Goal: Communication & Community: Answer question/provide support

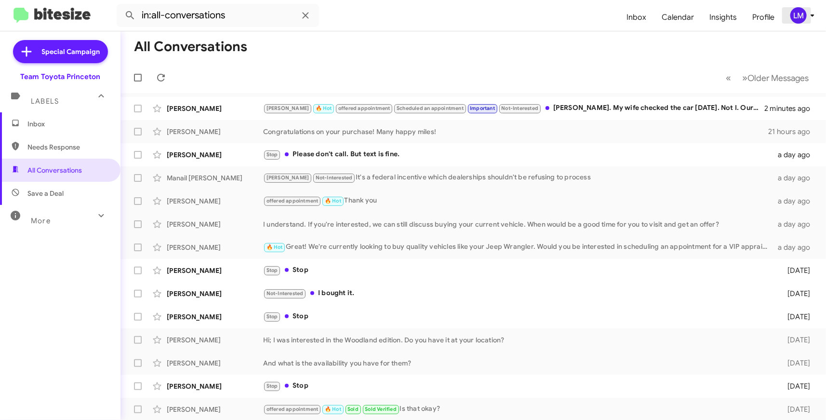
click at [811, 18] on icon at bounding box center [812, 16] width 12 height 12
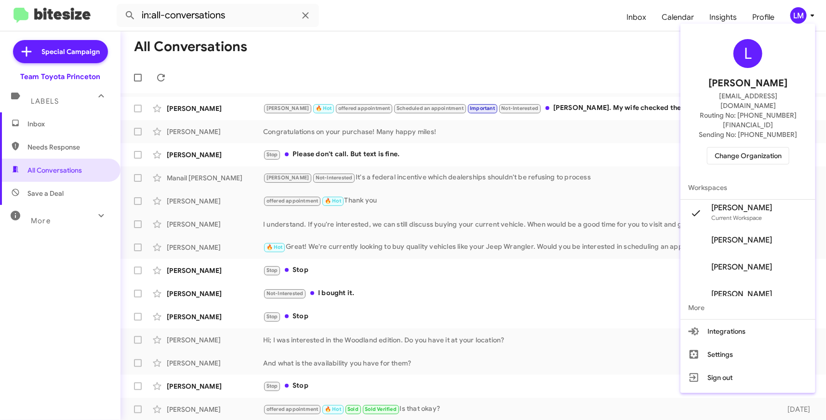
click at [748, 147] on span "Change Organization" at bounding box center [747, 155] width 67 height 16
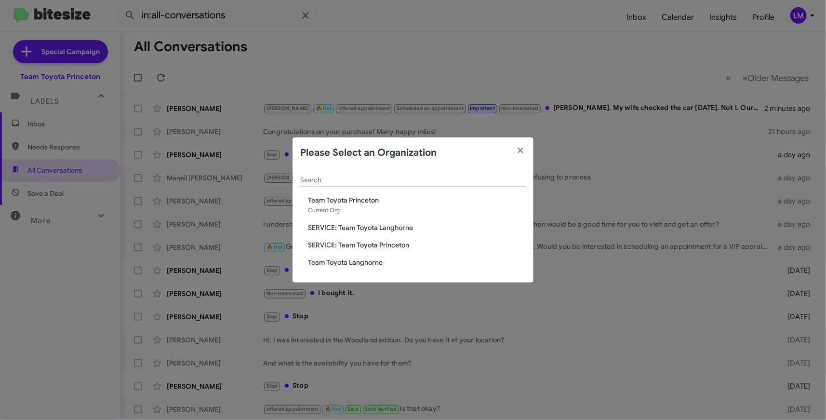
click at [384, 263] on span "Team Toyota Langhorne" at bounding box center [417, 262] width 218 height 10
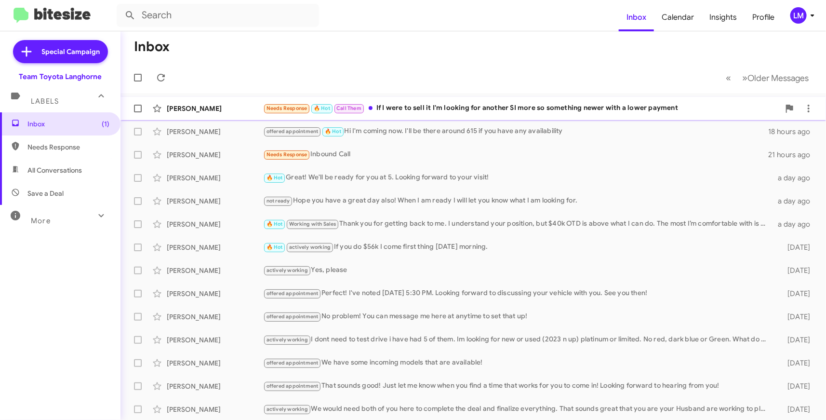
click at [532, 106] on div "Needs Response 🔥 Hot Call Them If I were to sell it I'm looking for another SI …" at bounding box center [521, 108] width 516 height 11
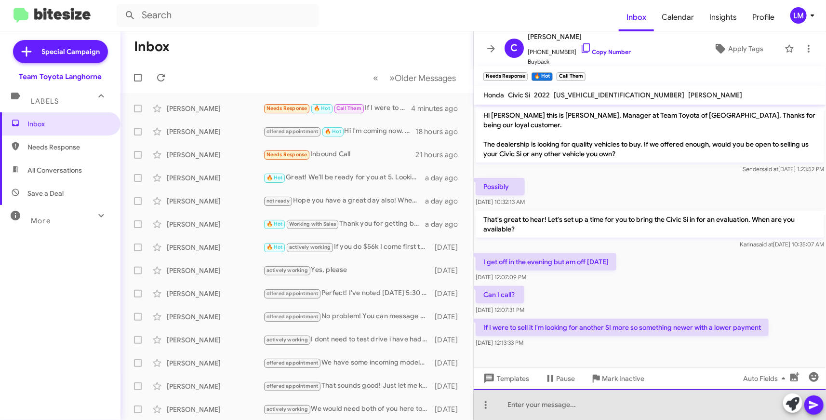
click at [564, 401] on div at bounding box center [649, 404] width 352 height 31
click at [534, 402] on div at bounding box center [649, 404] width 352 height 31
click at [507, 402] on div at bounding box center [649, 404] width 352 height 31
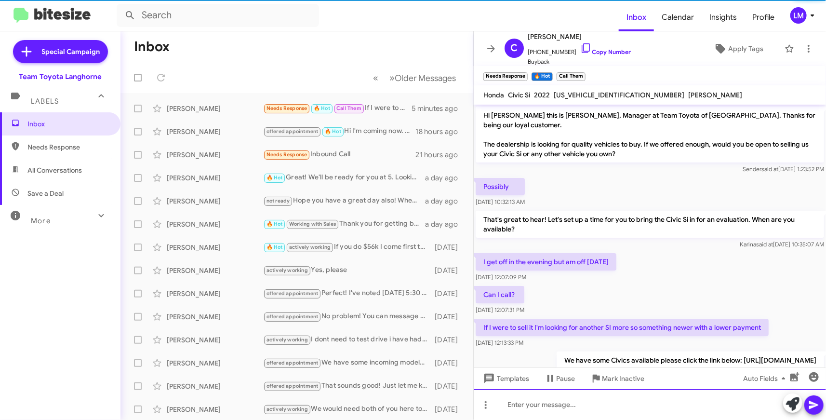
scroll to position [41, 0]
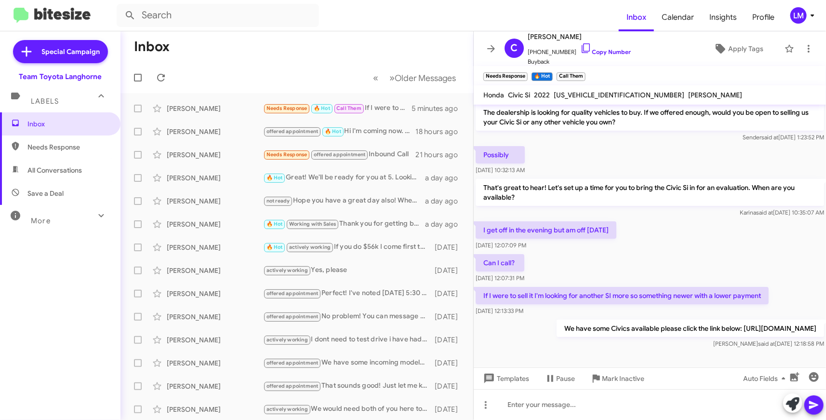
click at [229, 83] on mat-toolbar-row "« Previous » Next Older Messages" at bounding box center [296, 77] width 353 height 31
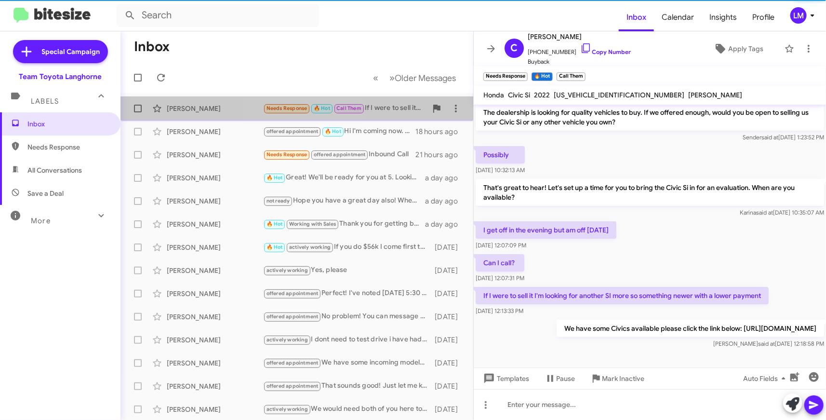
click at [304, 108] on span "Needs Response" at bounding box center [286, 108] width 41 height 6
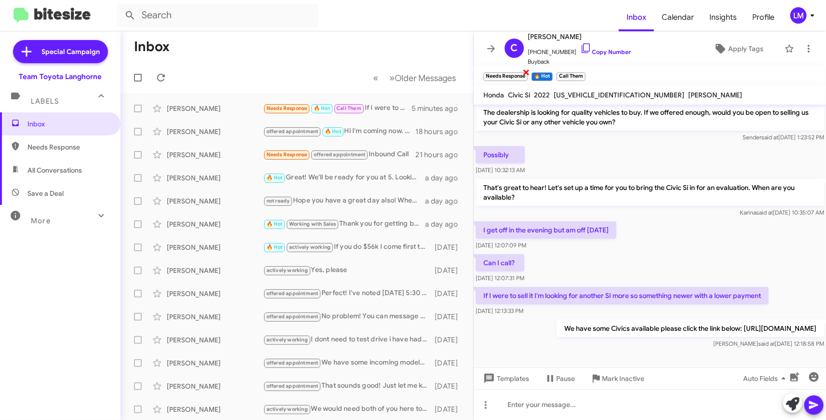
click at [526, 73] on span "×" at bounding box center [526, 72] width 8 height 12
click at [537, 71] on span "×" at bounding box center [536, 72] width 8 height 12
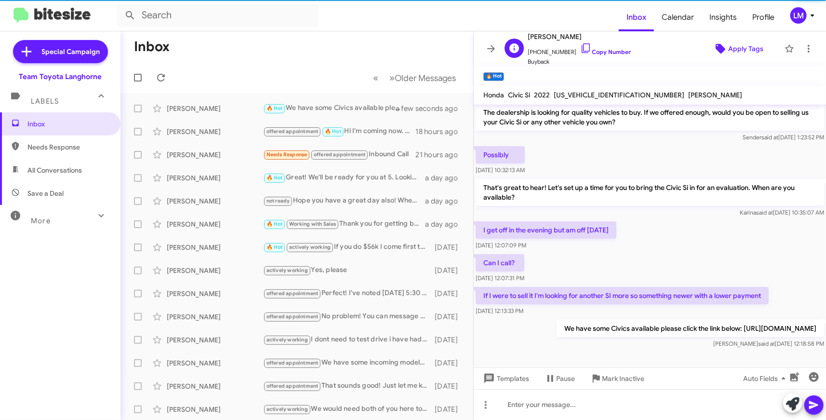
click at [728, 44] on span "Apply Tags" at bounding box center [745, 48] width 35 height 17
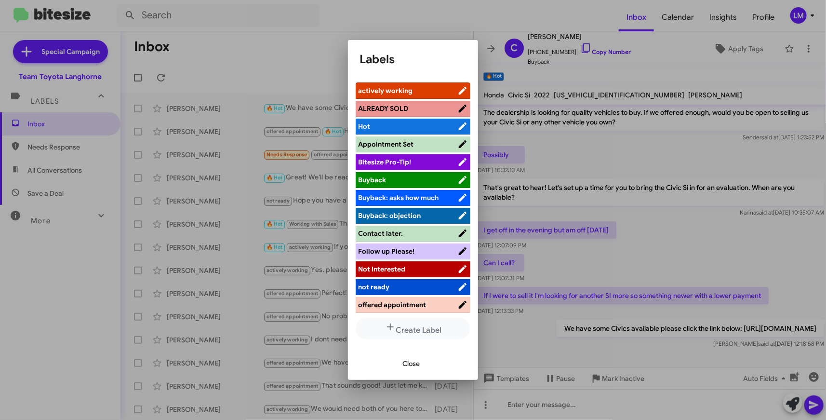
click at [589, 16] on div at bounding box center [413, 210] width 826 height 420
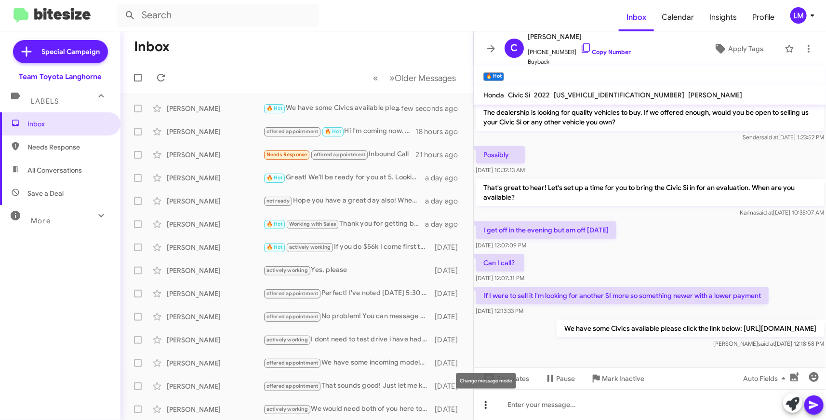
click at [486, 405] on icon at bounding box center [486, 405] width 2 height 8
click at [502, 374] on button "note" at bounding box center [506, 379] width 60 height 23
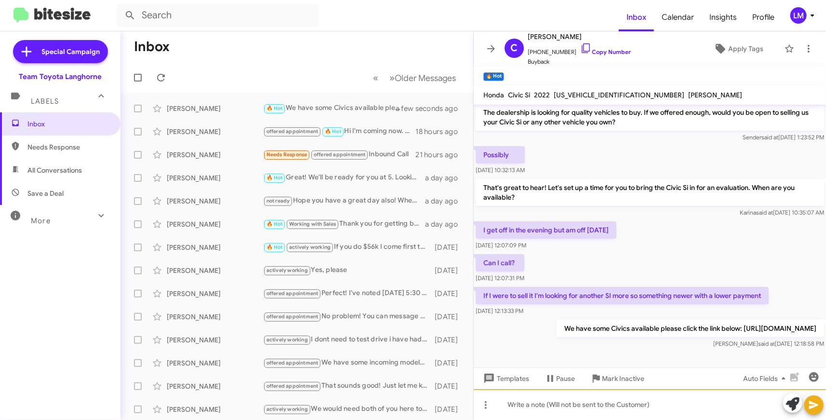
click at [522, 408] on div at bounding box center [649, 404] width 352 height 31
click at [818, 405] on icon at bounding box center [813, 405] width 9 height 8
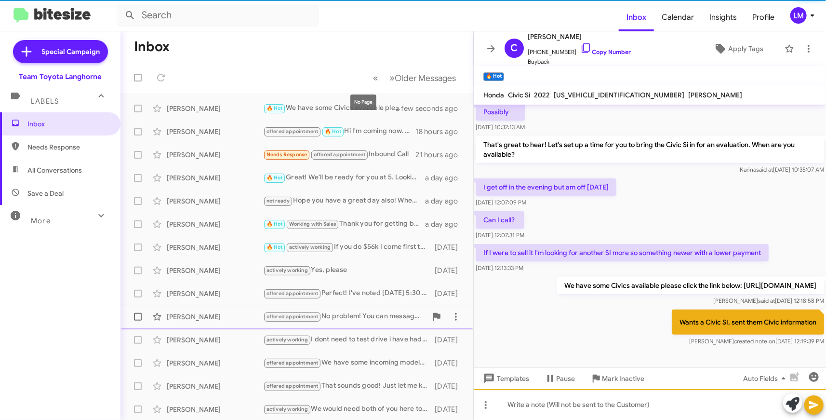
scroll to position [84, 0]
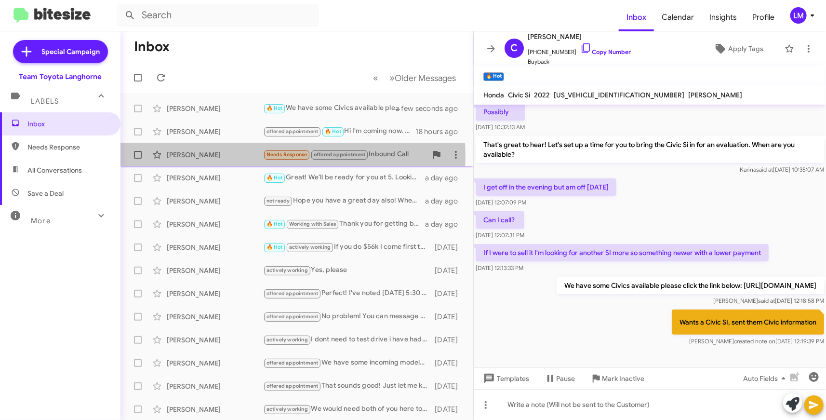
click at [209, 157] on div "Miriam Figueroa-Velez" at bounding box center [215, 155] width 96 height 10
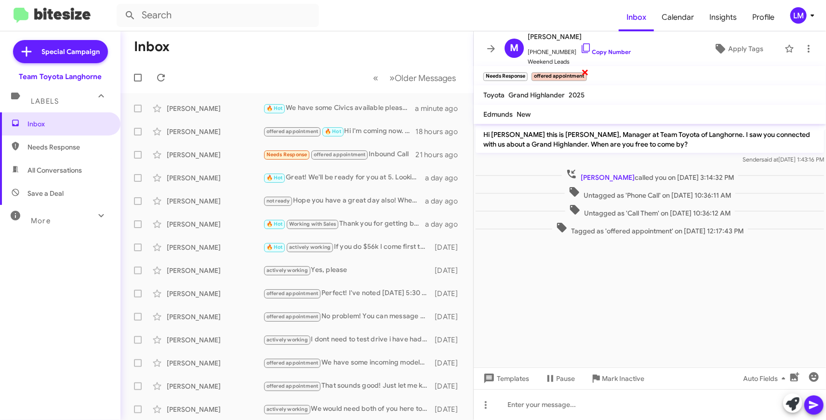
click at [585, 71] on span "×" at bounding box center [585, 72] width 8 height 12
click at [655, 302] on cdk-virtual-scroll-viewport "Hi Miriam this is Chris Erxleben, Manager at Team Toyota of Langhorne. I saw yo…" at bounding box center [649, 245] width 352 height 243
click at [593, 49] on link "Copy Number" at bounding box center [605, 51] width 51 height 7
drag, startPoint x: 494, startPoint y: 34, endPoint x: 505, endPoint y: 46, distance: 16.4
click at [501, 44] on div "Inbox Calendar Insights Profile LM Special Campaign Team Toyota Langhorne Label…" at bounding box center [413, 210] width 826 height 420
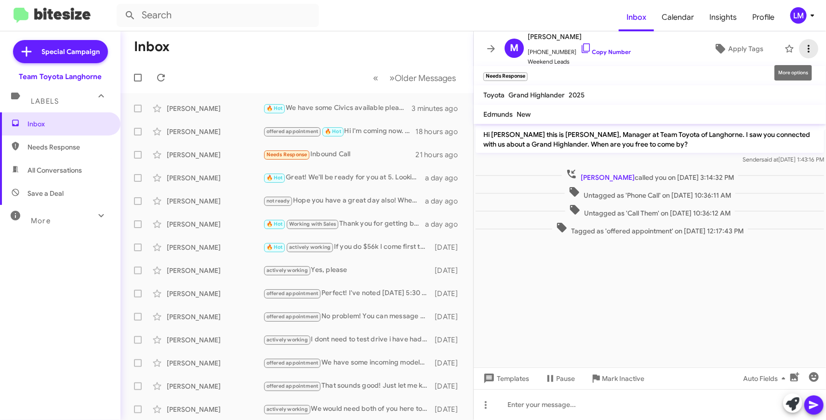
click at [802, 47] on icon at bounding box center [808, 49] width 12 height 12
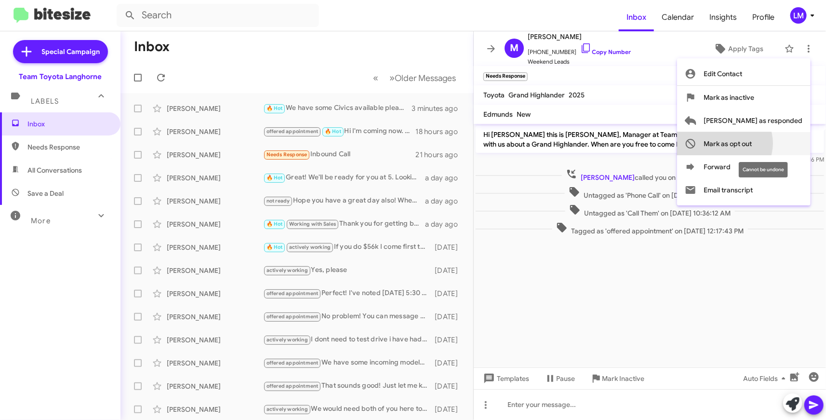
click at [752, 143] on span "Mark as opt out" at bounding box center [728, 143] width 48 height 23
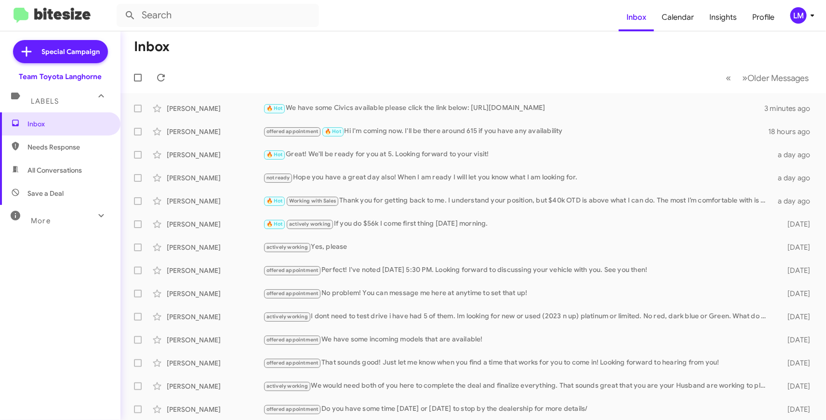
click at [315, 66] on mat-toolbar-row "« Previous » Next Older Messages" at bounding box center [472, 77] width 705 height 31
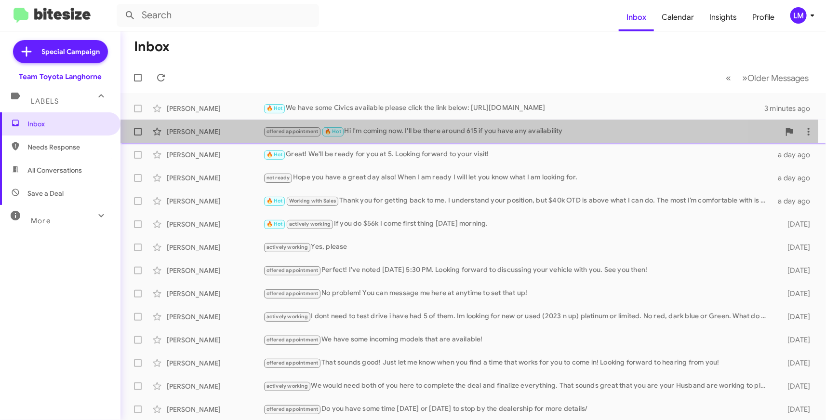
click at [232, 131] on div "Mackenzie Hahn" at bounding box center [215, 132] width 96 height 10
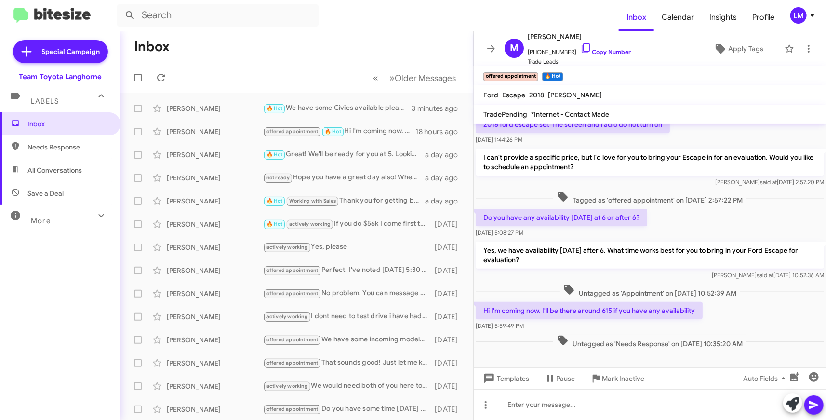
scroll to position [102, 0]
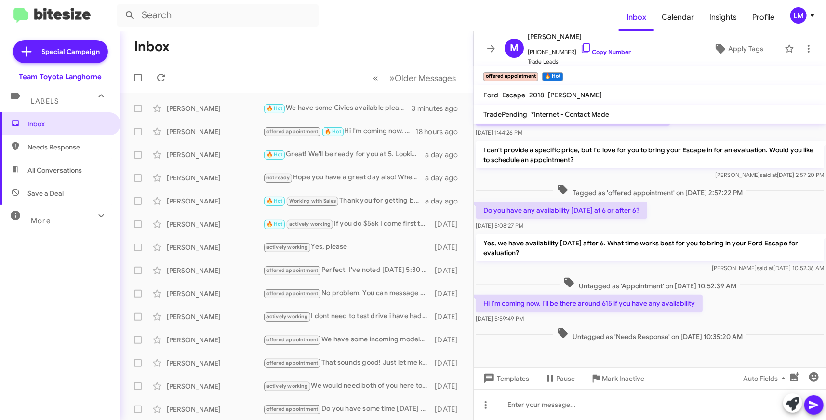
click at [464, 13] on form at bounding box center [368, 15] width 502 height 23
click at [452, 22] on form at bounding box center [368, 15] width 502 height 23
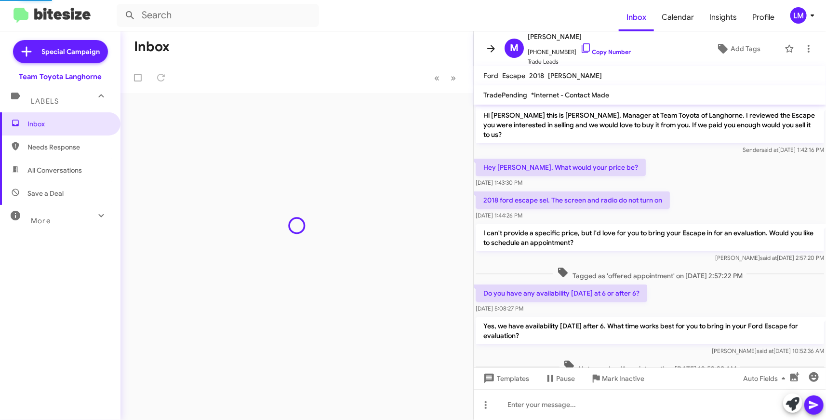
scroll to position [83, 0]
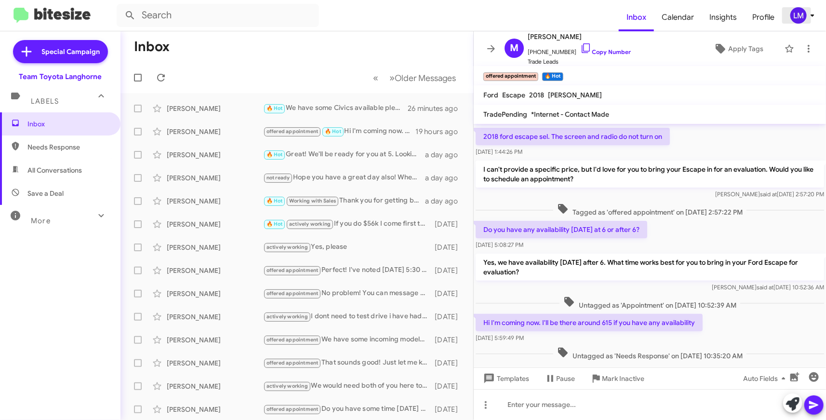
click at [812, 20] on icon at bounding box center [812, 16] width 12 height 12
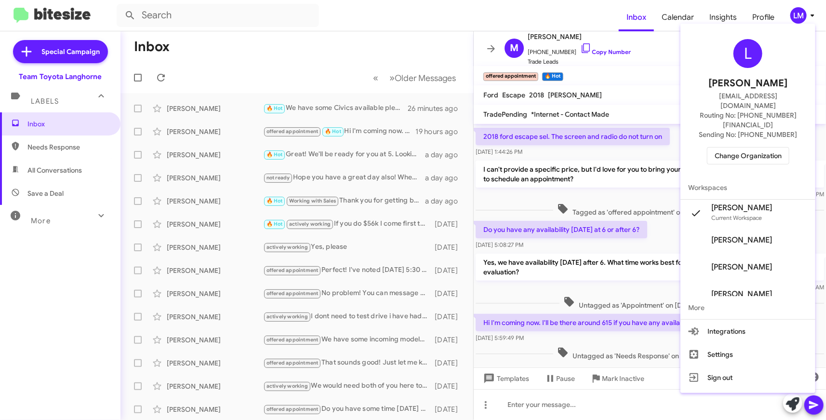
click at [753, 147] on span "Change Organization" at bounding box center [747, 155] width 67 height 16
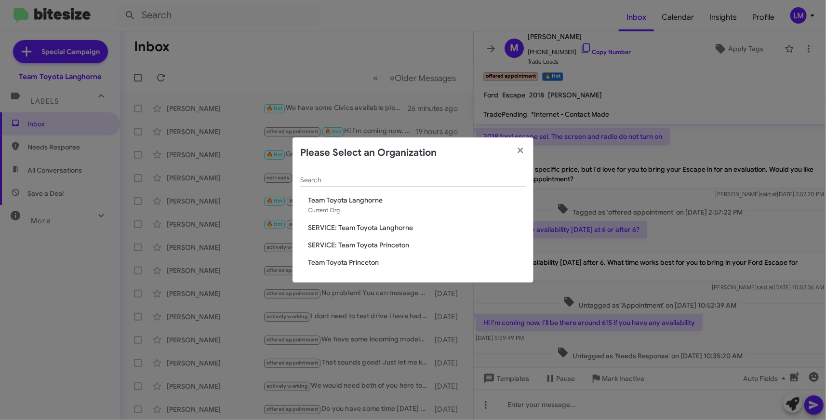
click at [354, 242] on span "SERVICE: Team Toyota Princeton" at bounding box center [417, 245] width 218 height 10
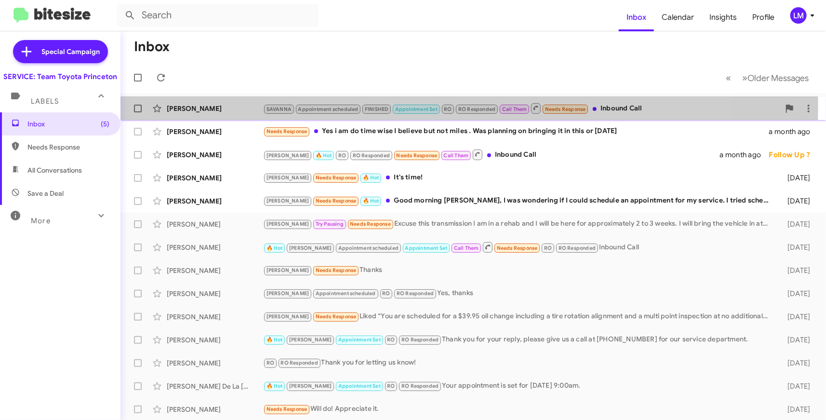
click at [224, 106] on div "John Braun" at bounding box center [215, 109] width 96 height 10
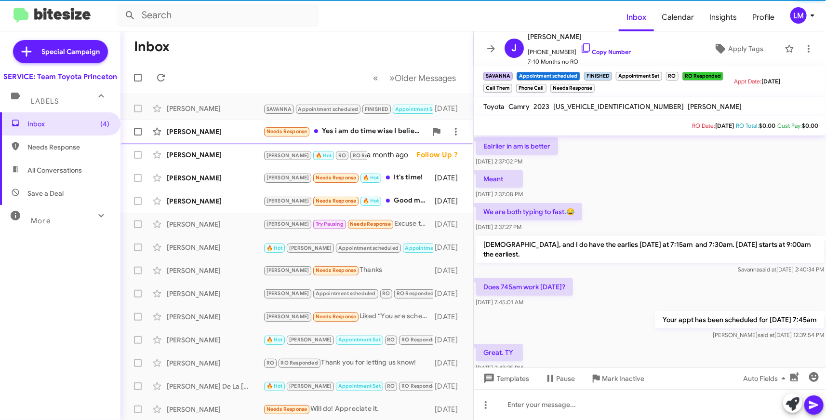
scroll to position [334, 0]
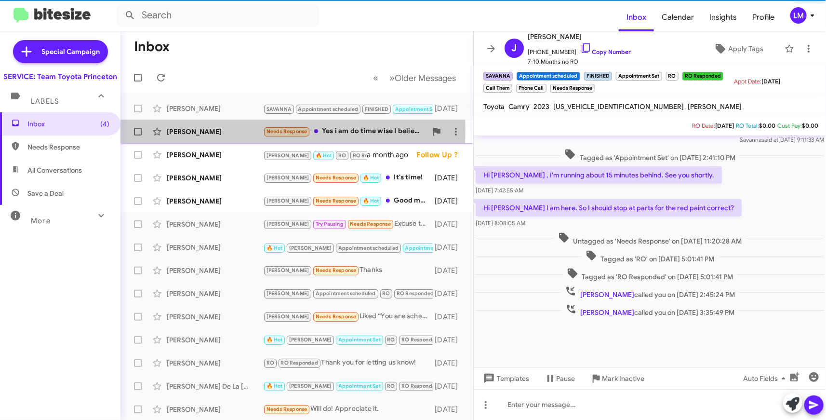
click at [228, 129] on div "Philip Dougar" at bounding box center [215, 132] width 96 height 10
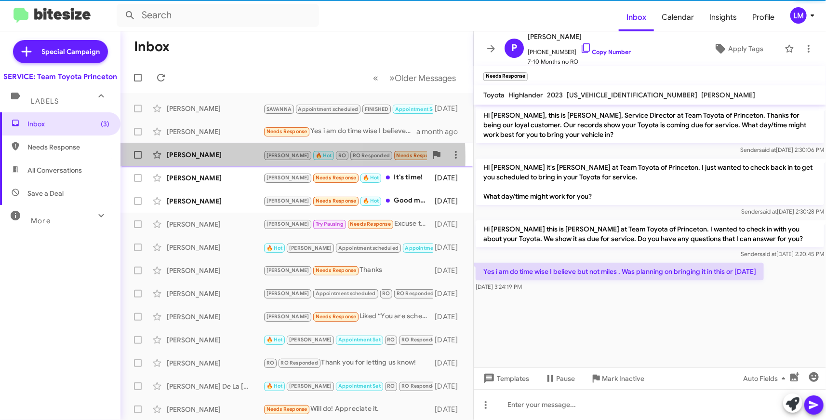
click at [230, 157] on div "Prashanth Boyina" at bounding box center [215, 155] width 96 height 10
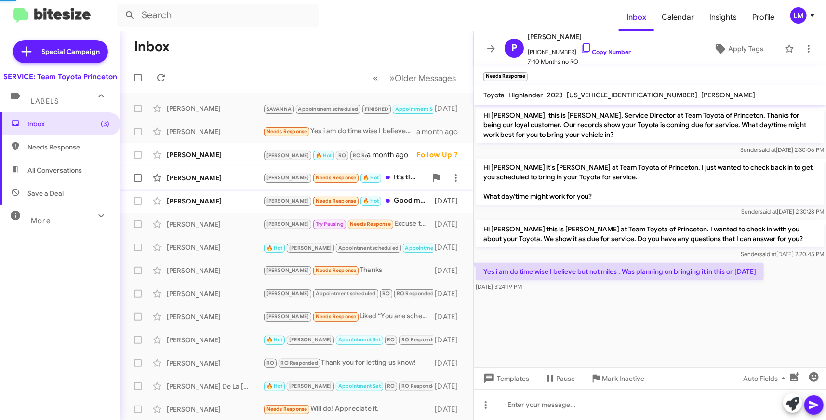
scroll to position [296, 0]
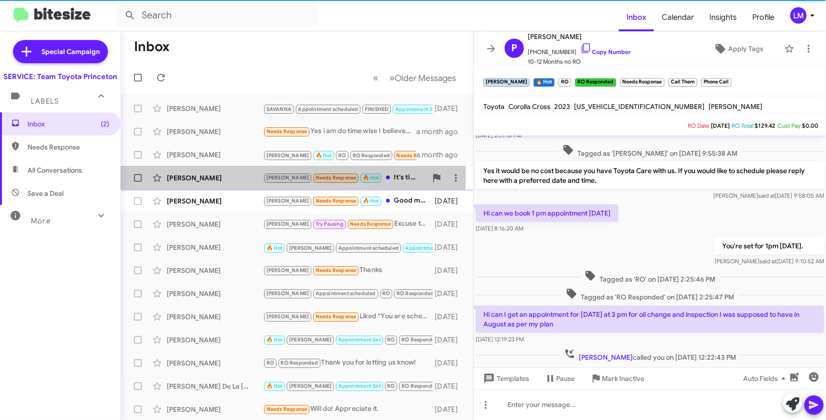
click at [236, 174] on div "Geneva Lutomski" at bounding box center [215, 178] width 96 height 10
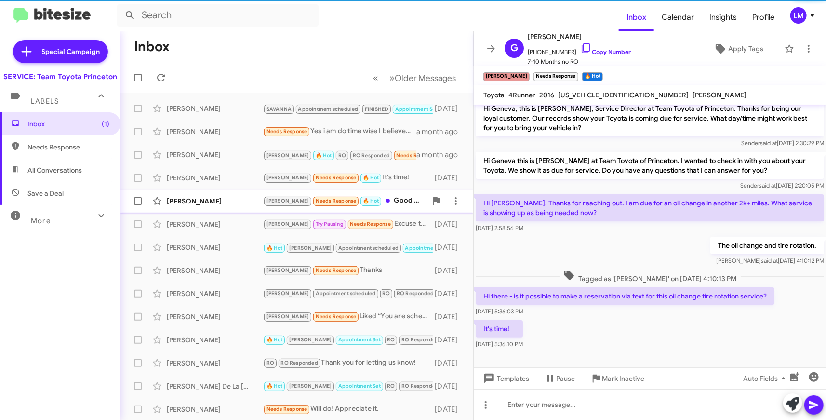
click at [236, 196] on div "Adriana Gonzalez" at bounding box center [215, 201] width 96 height 10
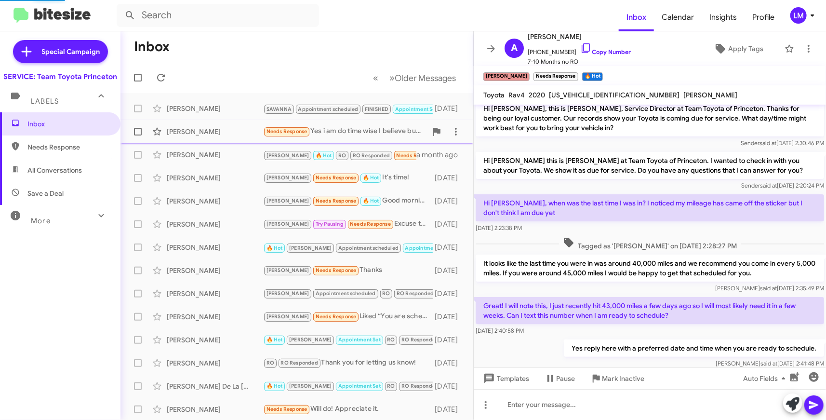
scroll to position [141, 0]
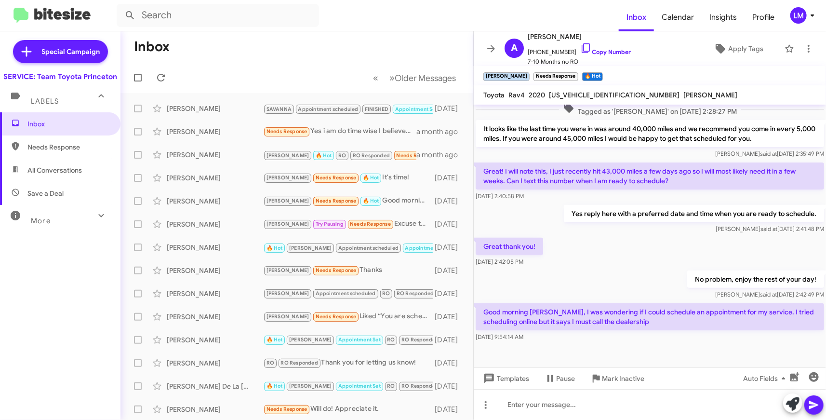
click at [289, 50] on mat-toolbar-row "Inbox" at bounding box center [296, 46] width 353 height 31
click at [812, 20] on icon at bounding box center [812, 16] width 12 height 12
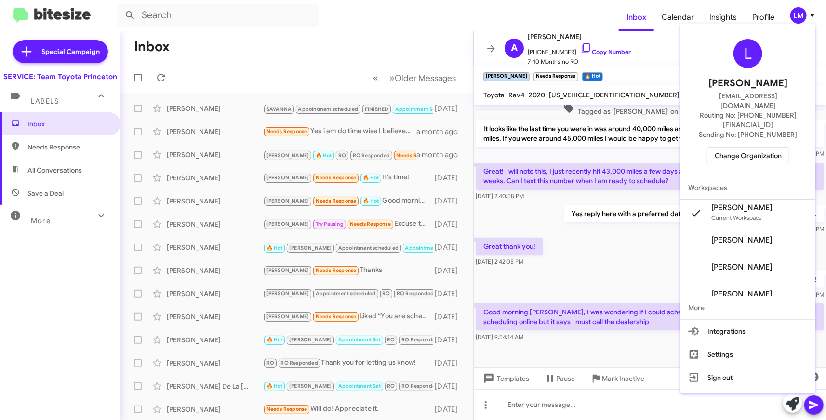
click at [747, 147] on span "Change Organization" at bounding box center [747, 155] width 67 height 16
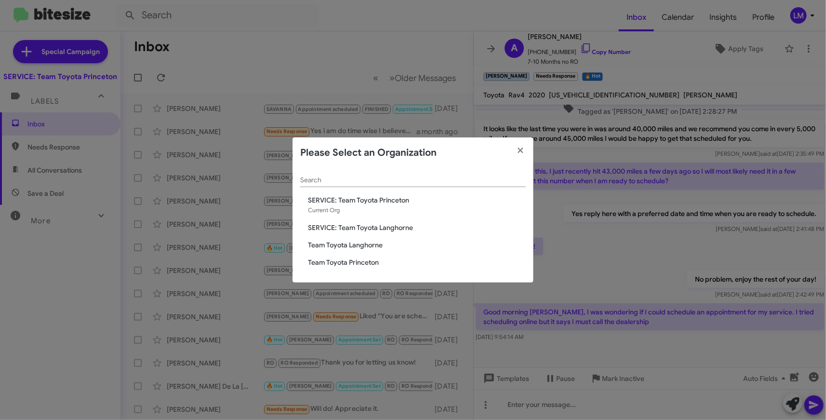
click at [371, 263] on span "Team Toyota Princeton" at bounding box center [417, 262] width 218 height 10
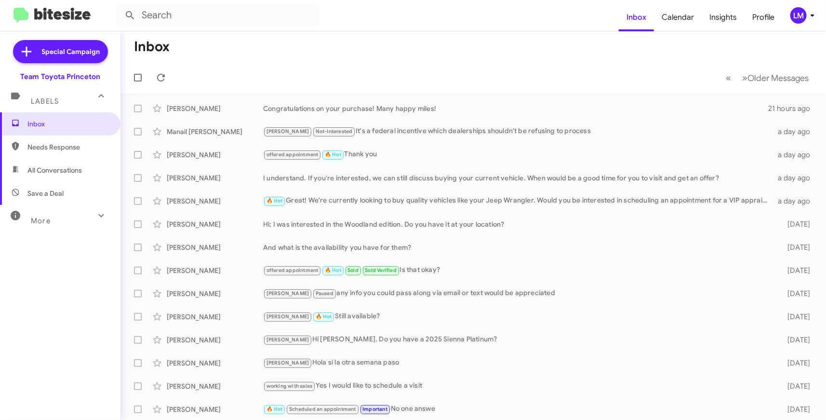
click at [455, 54] on mat-toolbar-row "Inbox" at bounding box center [472, 46] width 705 height 31
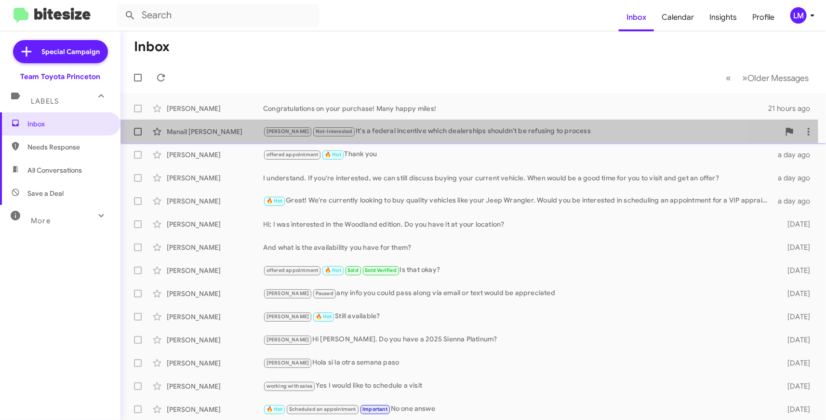
click at [171, 138] on div "Manail Anis [PERSON_NAME] Not-Interested It's a federal incentive which dealers…" at bounding box center [473, 131] width 690 height 19
